Goal: Task Accomplishment & Management: Use online tool/utility

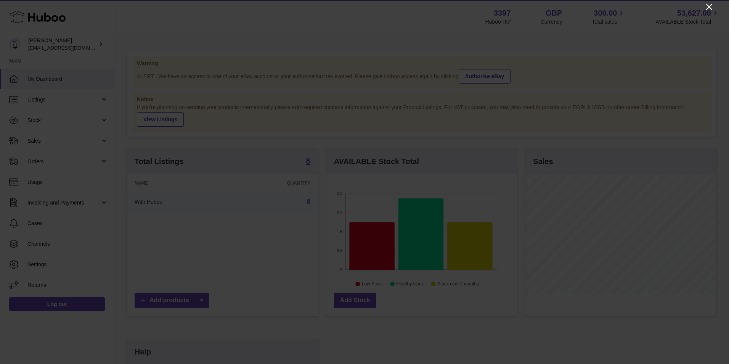
scroll to position [119, 191]
click at [708, 5] on icon "Close" at bounding box center [709, 6] width 9 height 9
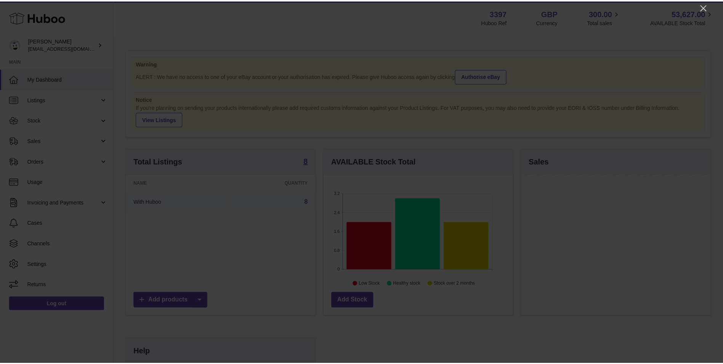
scroll to position [381129, 381059]
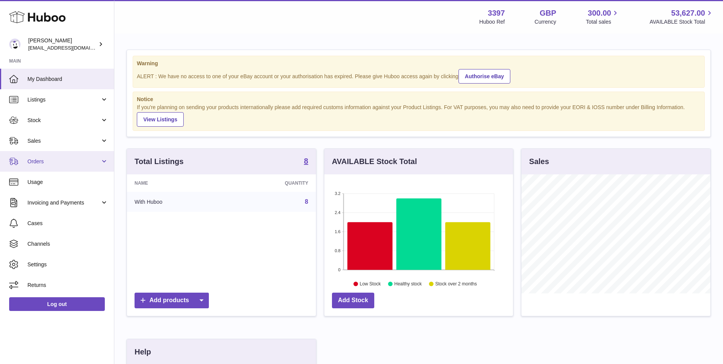
click at [42, 161] on span "Orders" at bounding box center [63, 161] width 73 height 7
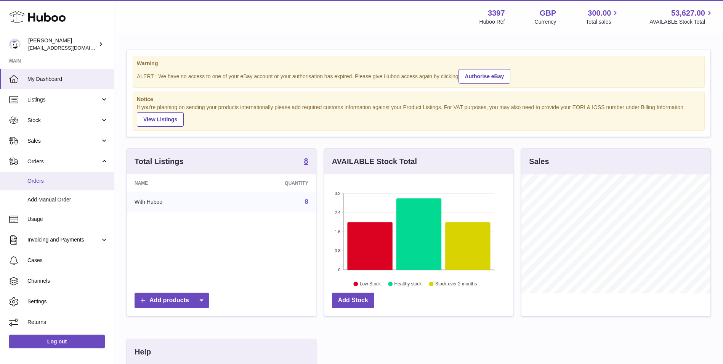
click at [41, 184] on span "Orders" at bounding box center [67, 180] width 81 height 7
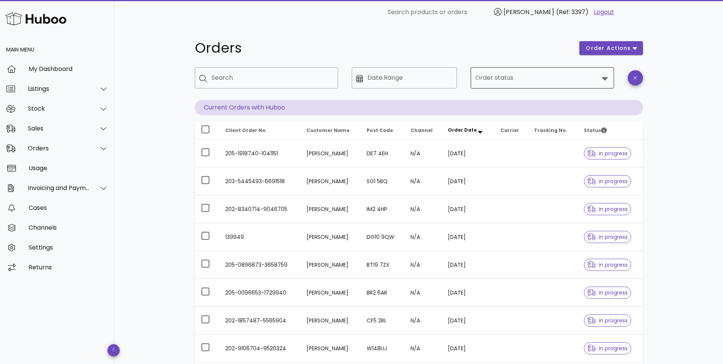
click at [529, 79] on input "Order status" at bounding box center [537, 78] width 124 height 12
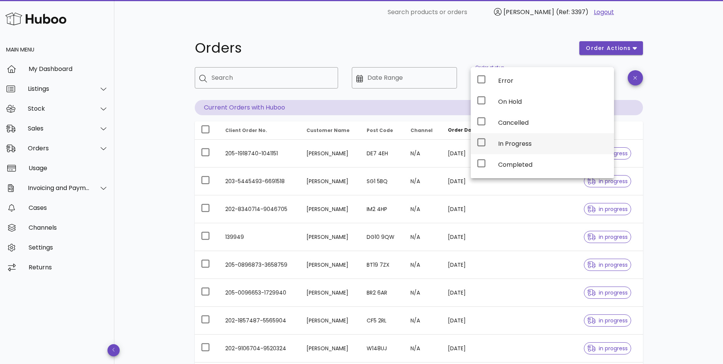
click at [511, 145] on div "In Progress" at bounding box center [553, 143] width 110 height 7
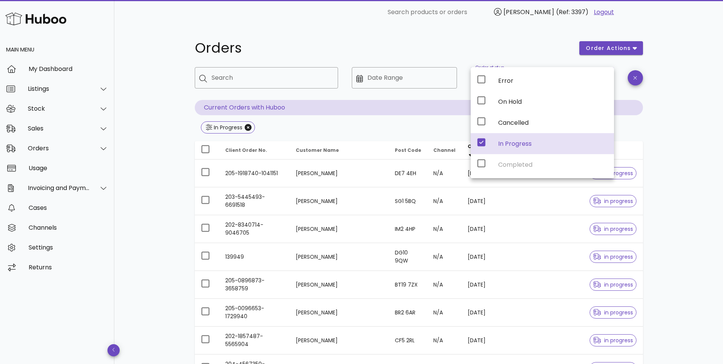
click at [685, 175] on div "Orders order actions ​ Search ​ Date Range ​ Order status In Progress Current O…" at bounding box center [418, 272] width 609 height 497
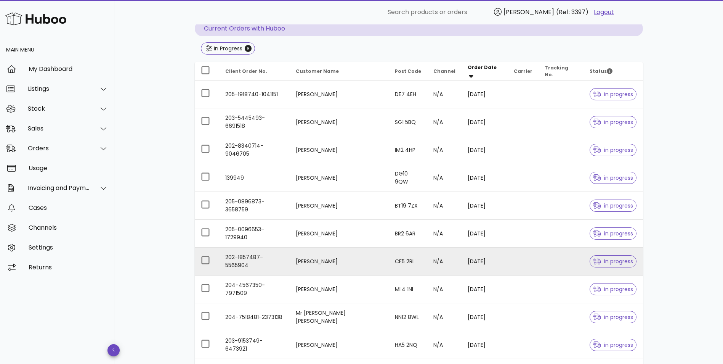
scroll to position [158, 0]
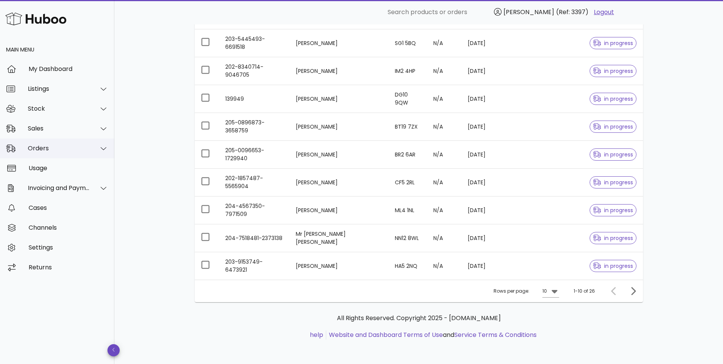
click at [49, 145] on div "Orders" at bounding box center [59, 147] width 62 height 7
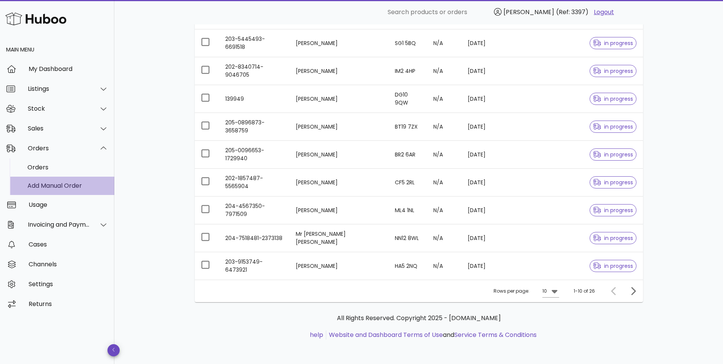
click at [50, 182] on div "Add Manual Order" at bounding box center [67, 185] width 81 height 7
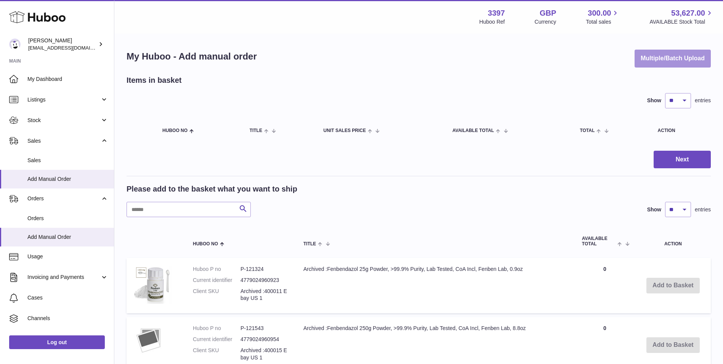
click at [669, 56] on button "Multiple/Batch Upload" at bounding box center [673, 59] width 76 height 18
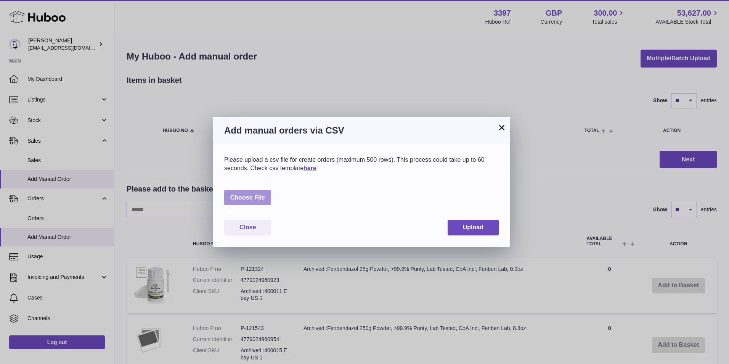
click at [246, 199] on label at bounding box center [247, 198] width 47 height 16
click at [265, 194] on input "file" at bounding box center [265, 194] width 0 height 0
type input "**********"
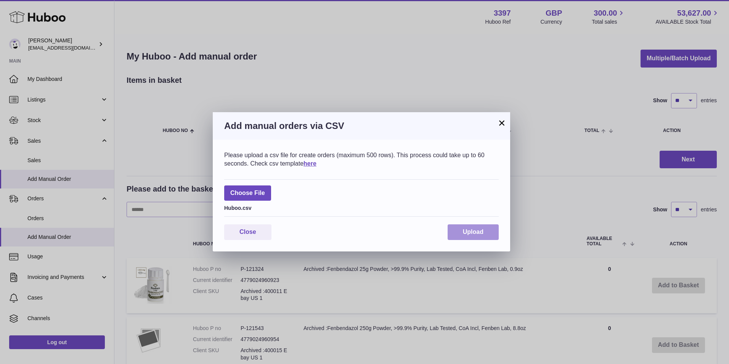
click at [459, 232] on button "Upload" at bounding box center [473, 232] width 51 height 16
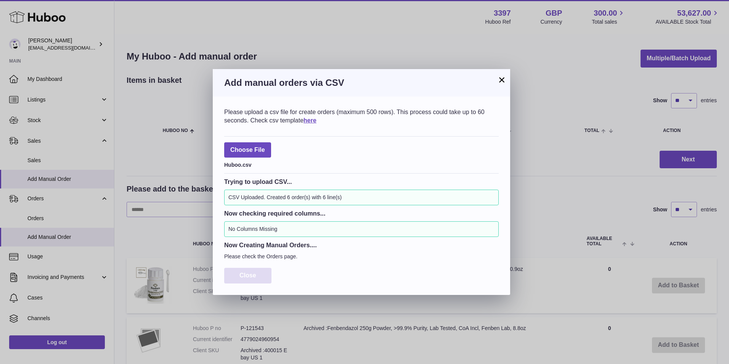
click at [254, 272] on span "Close" at bounding box center [247, 275] width 17 height 6
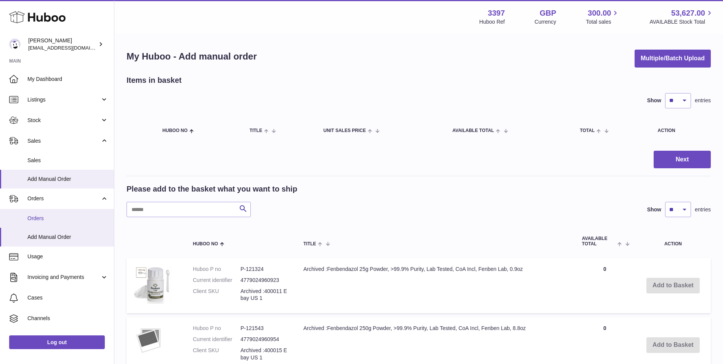
click at [35, 216] on span "Orders" at bounding box center [67, 218] width 81 height 7
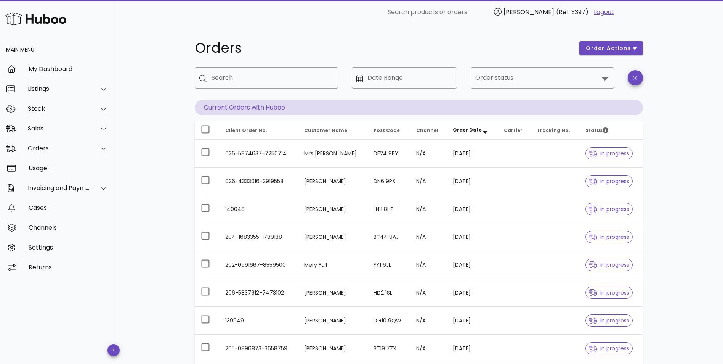
click at [359, 13] on div "​ Search products or orders Vytautas (Ref: 3397) Logout" at bounding box center [416, 12] width 447 height 15
